Goal: Go to known website: Access a specific website the user already knows

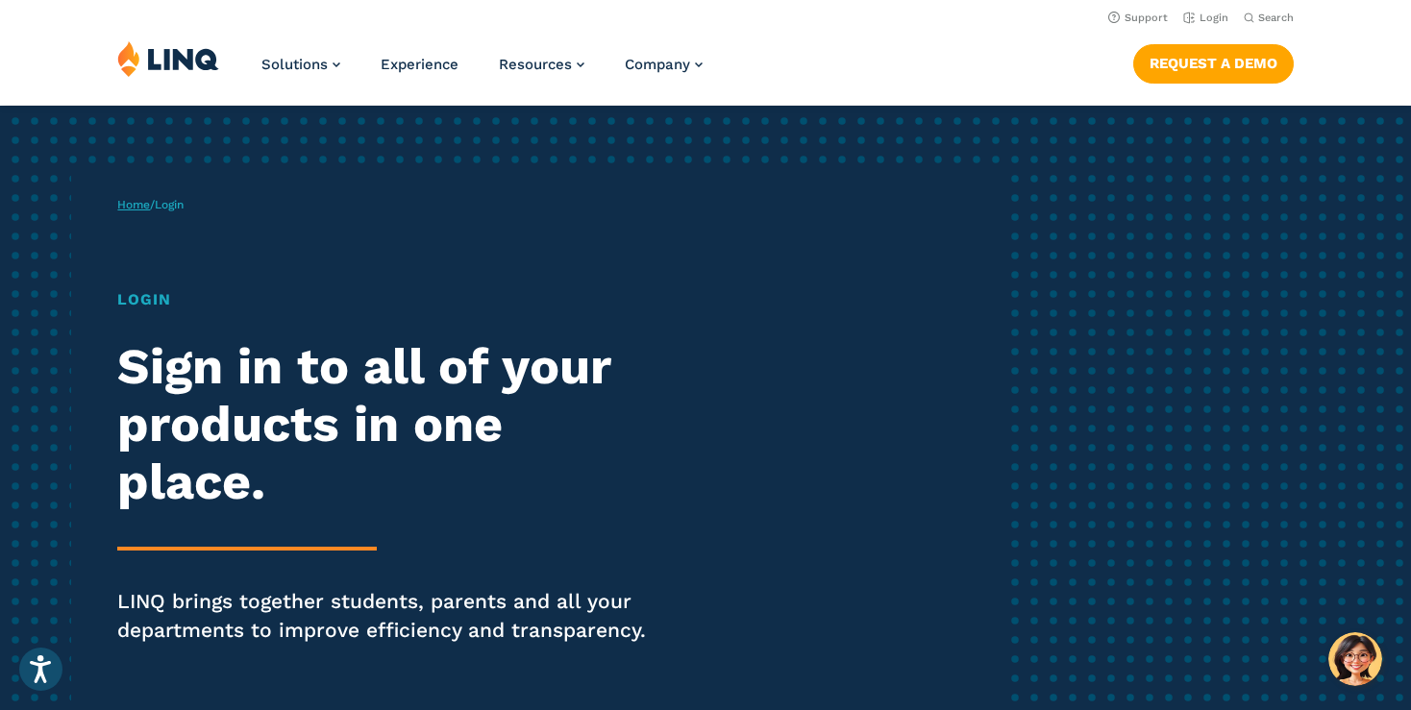
click at [144, 205] on link "Home" at bounding box center [133, 204] width 33 height 13
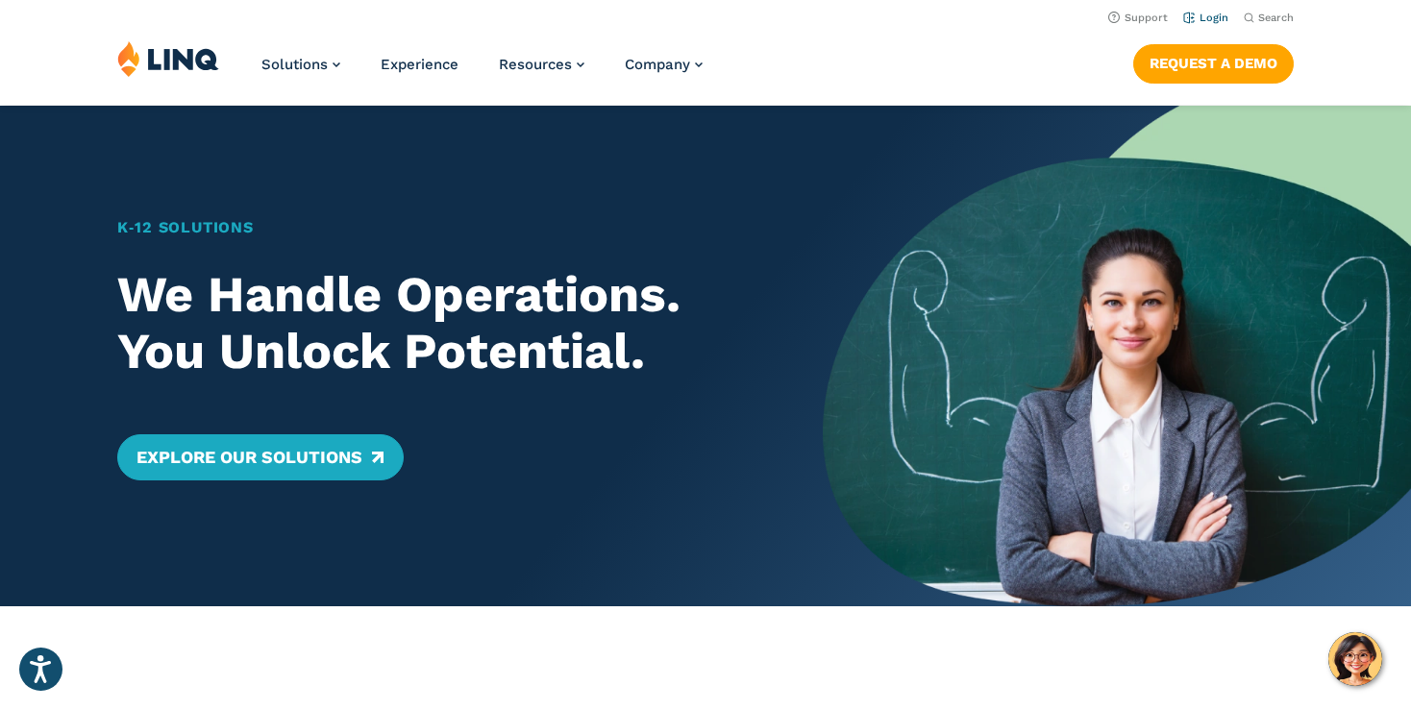
click at [1218, 19] on link "Login" at bounding box center [1205, 18] width 45 height 12
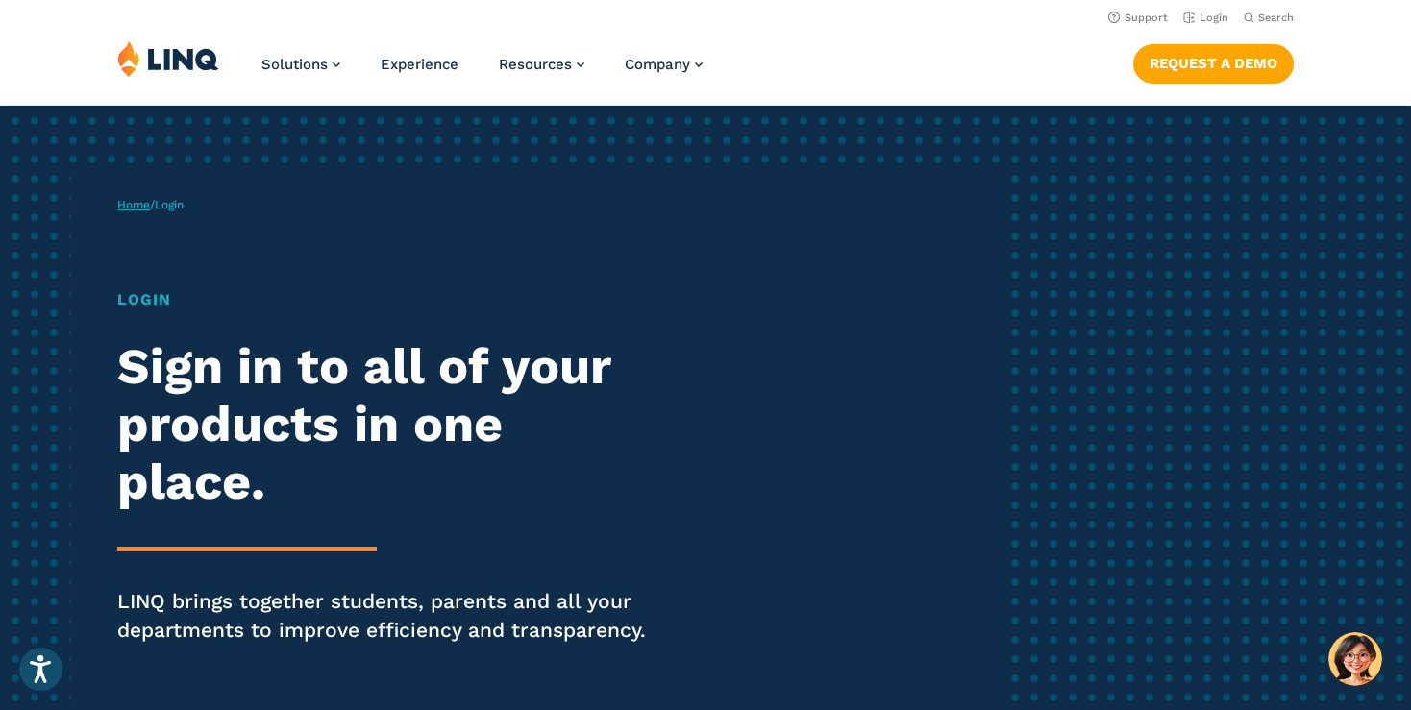
click at [146, 208] on link "Home" at bounding box center [133, 204] width 33 height 13
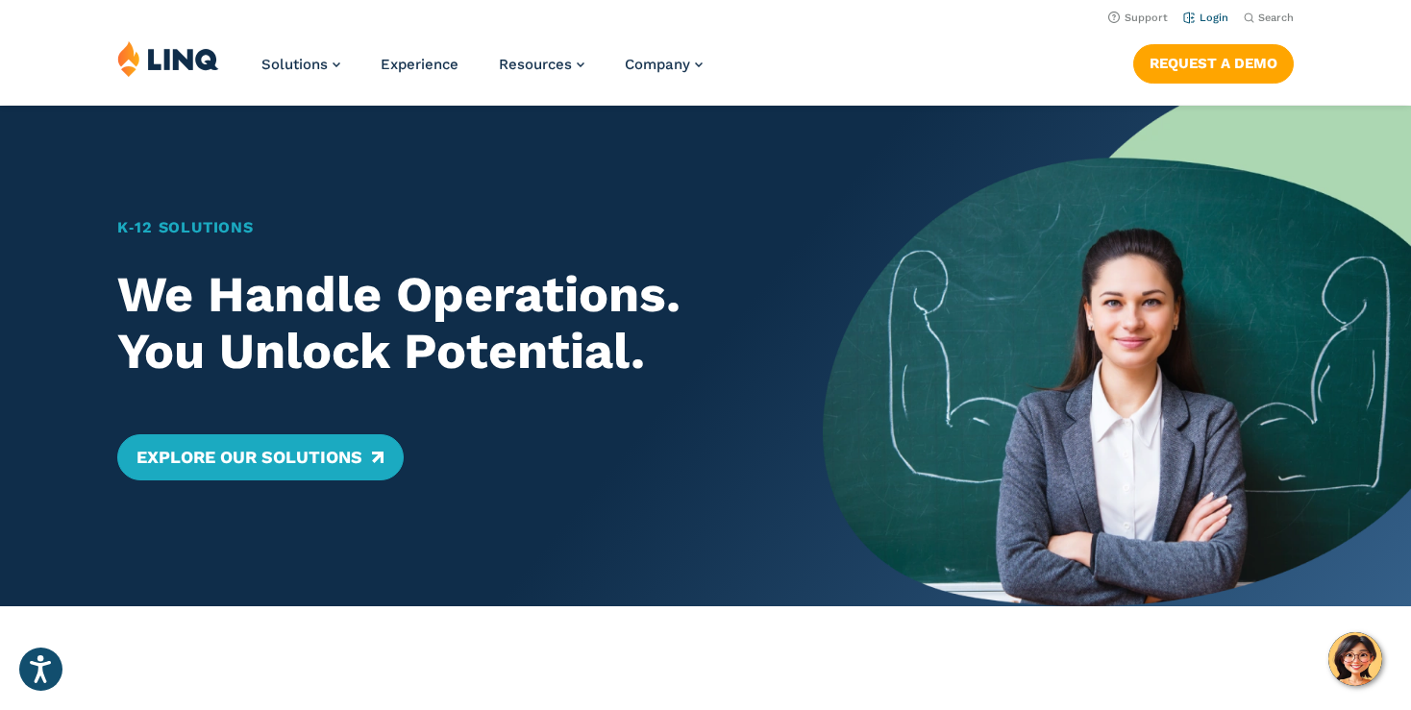
click at [1192, 12] on link "Login" at bounding box center [1205, 18] width 45 height 12
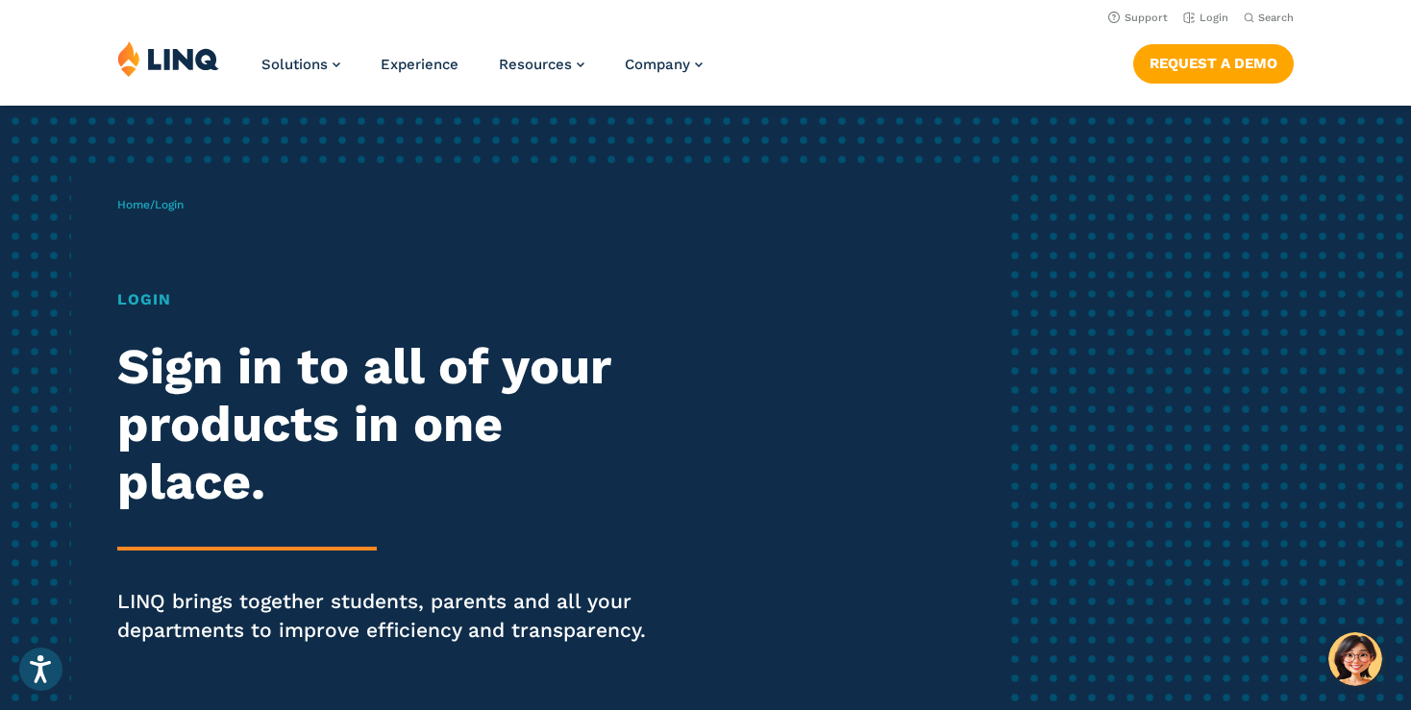
click at [200, 62] on img at bounding box center [168, 58] width 102 height 37
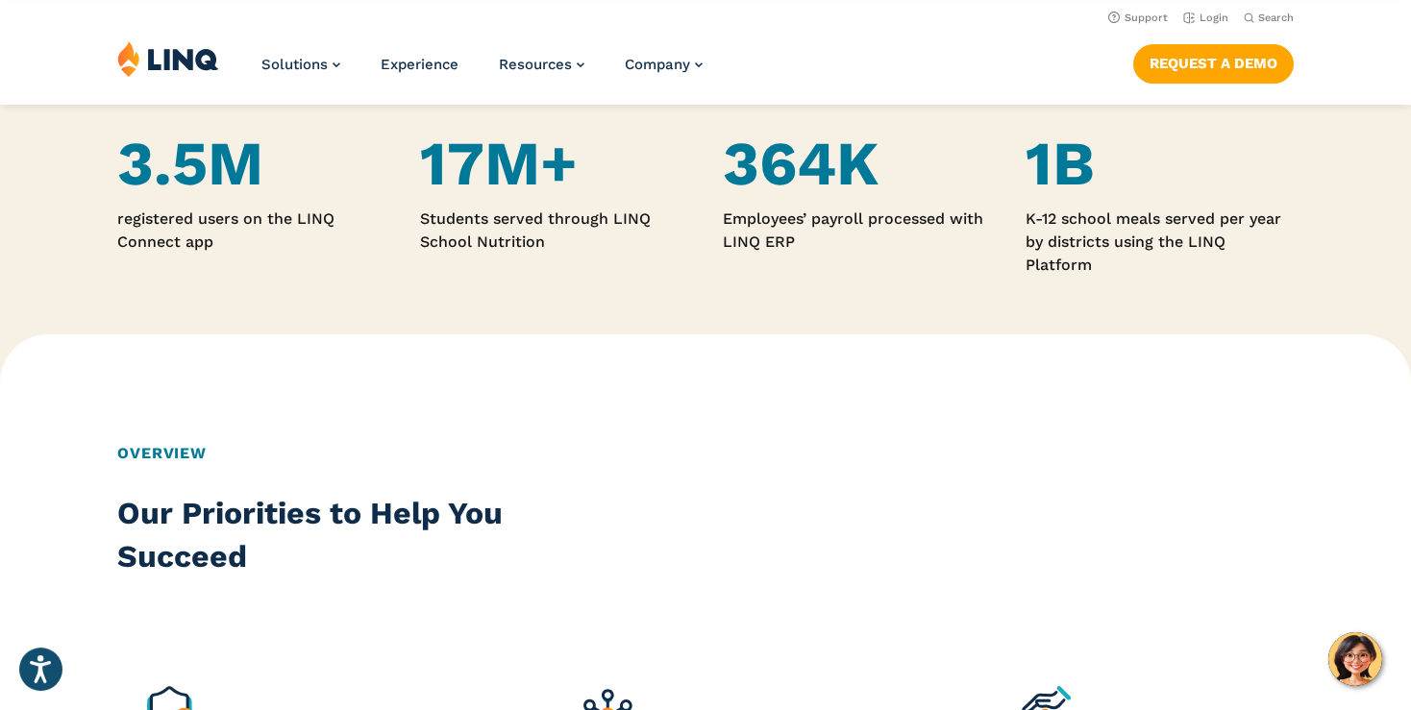
scroll to position [1218, 0]
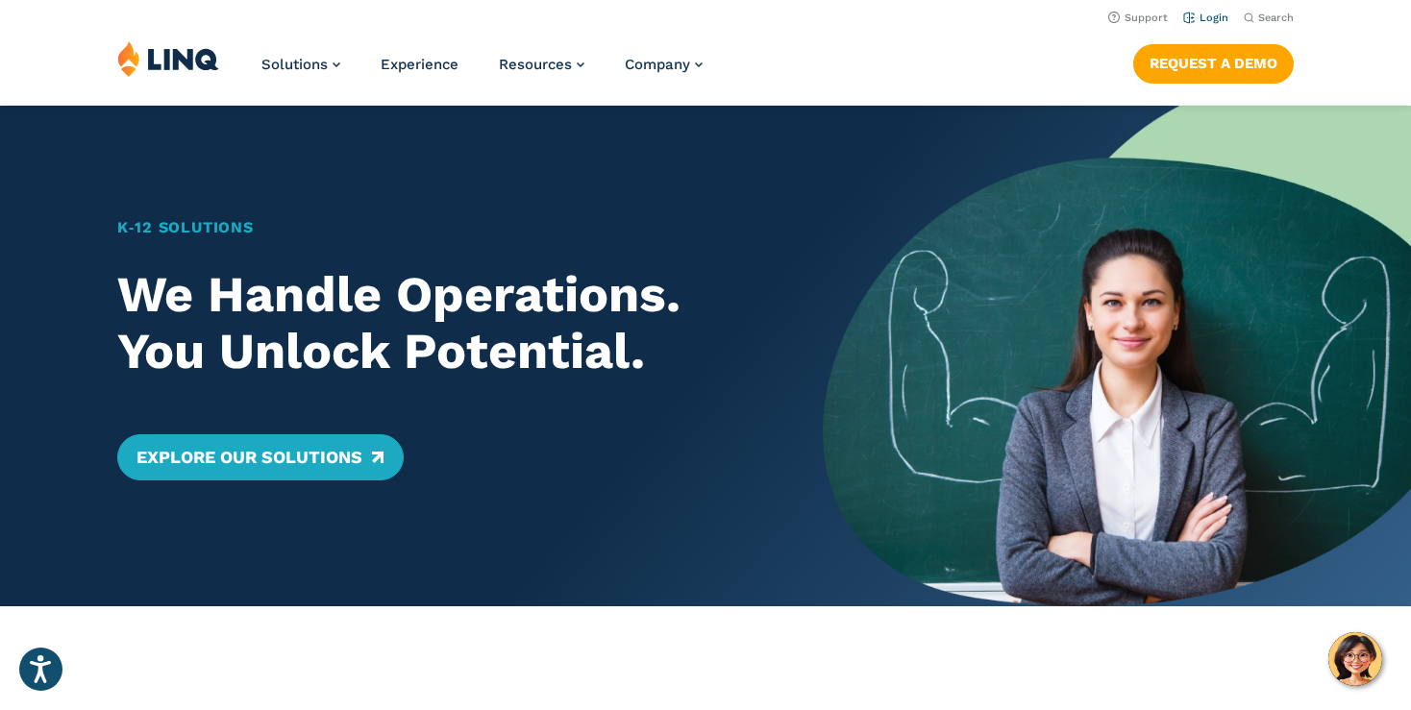
click at [1214, 17] on link "Login" at bounding box center [1205, 18] width 45 height 12
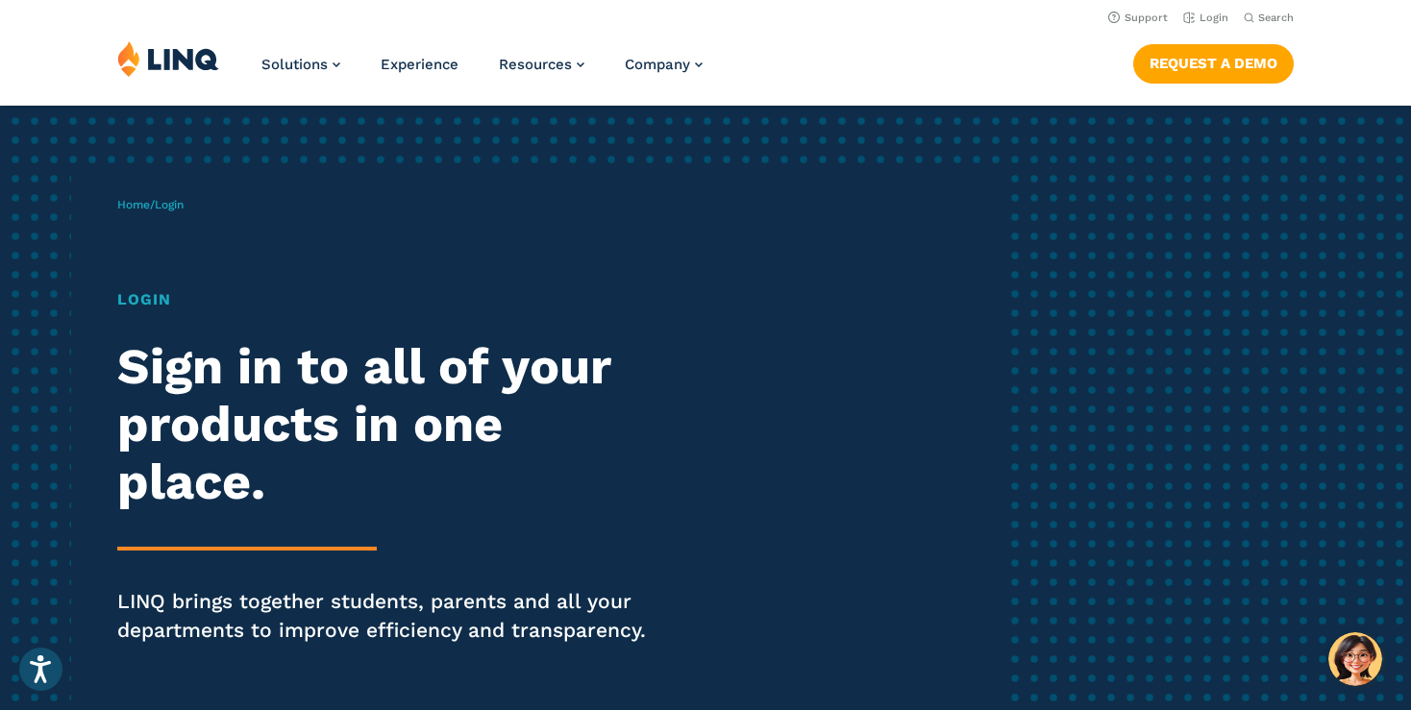
click at [157, 228] on div "Home / Login Login Sign in to all of your products in one place. LINQ brings to…" at bounding box center [557, 447] width 881 height 549
click at [152, 256] on div "Home / Login Login Sign in to all of your products in one place. LINQ brings to…" at bounding box center [557, 447] width 881 height 549
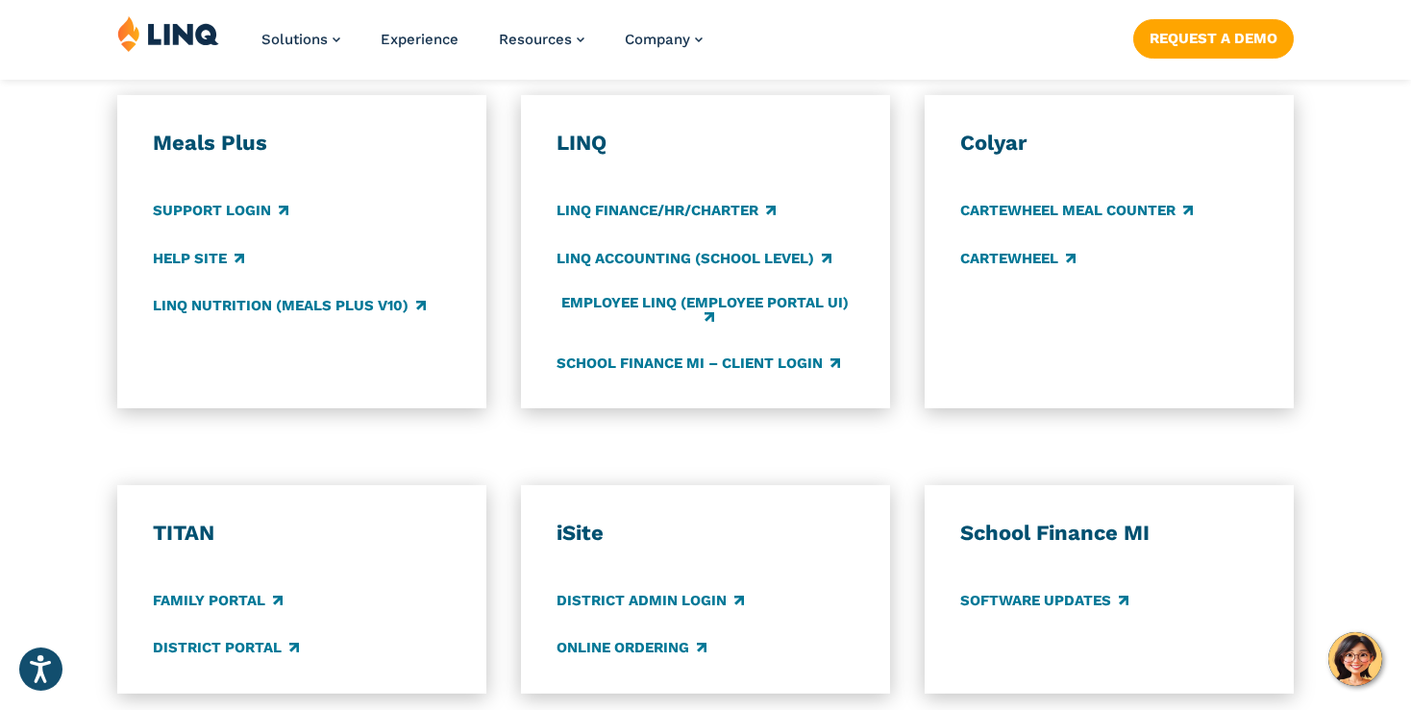
scroll to position [1218, 0]
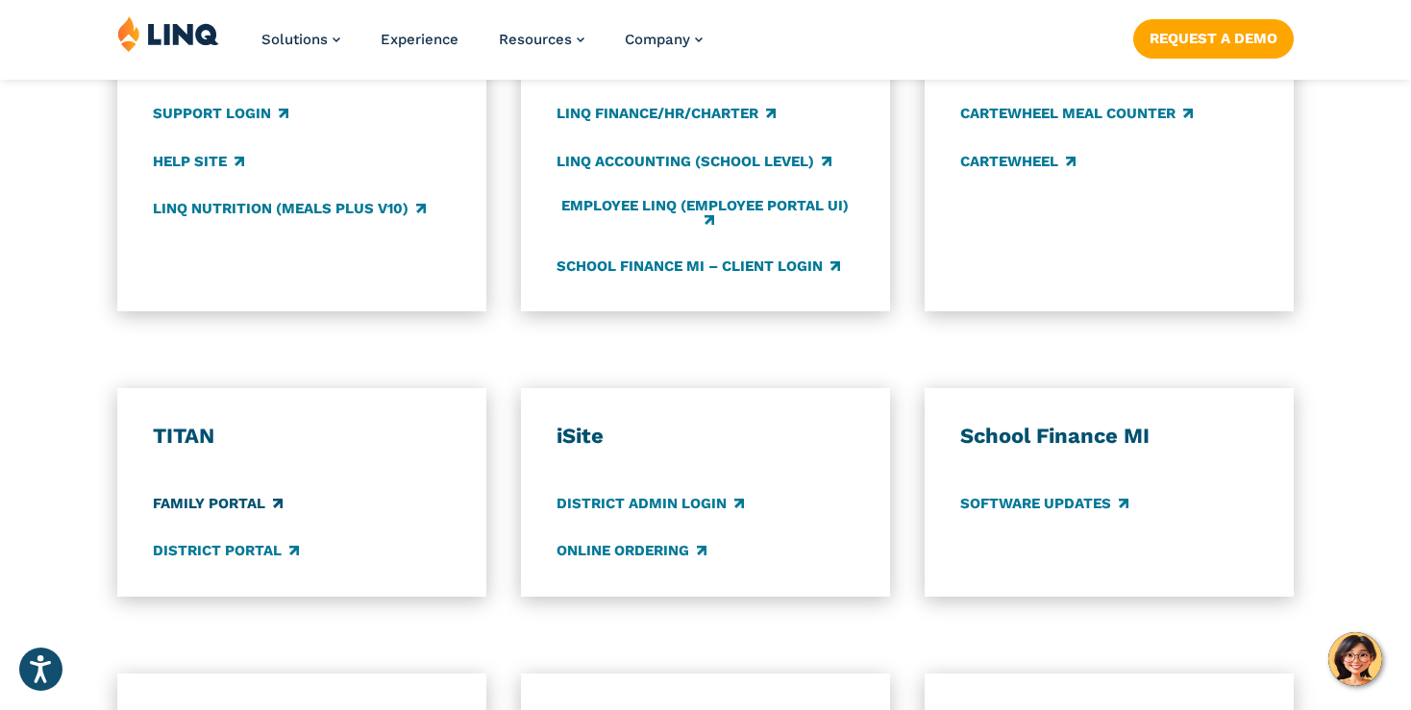
click at [220, 501] on link "Family Portal" at bounding box center [218, 504] width 130 height 21
